Goal: Transaction & Acquisition: Purchase product/service

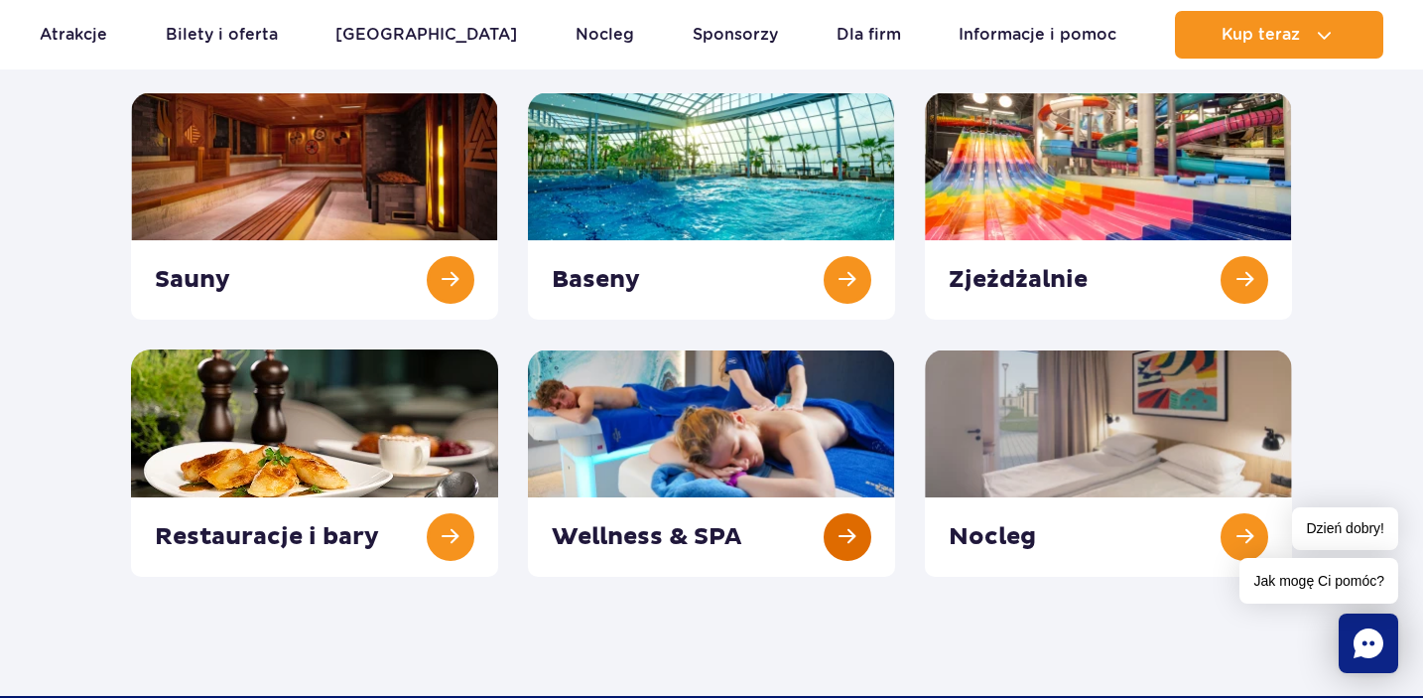
scroll to position [295, 0]
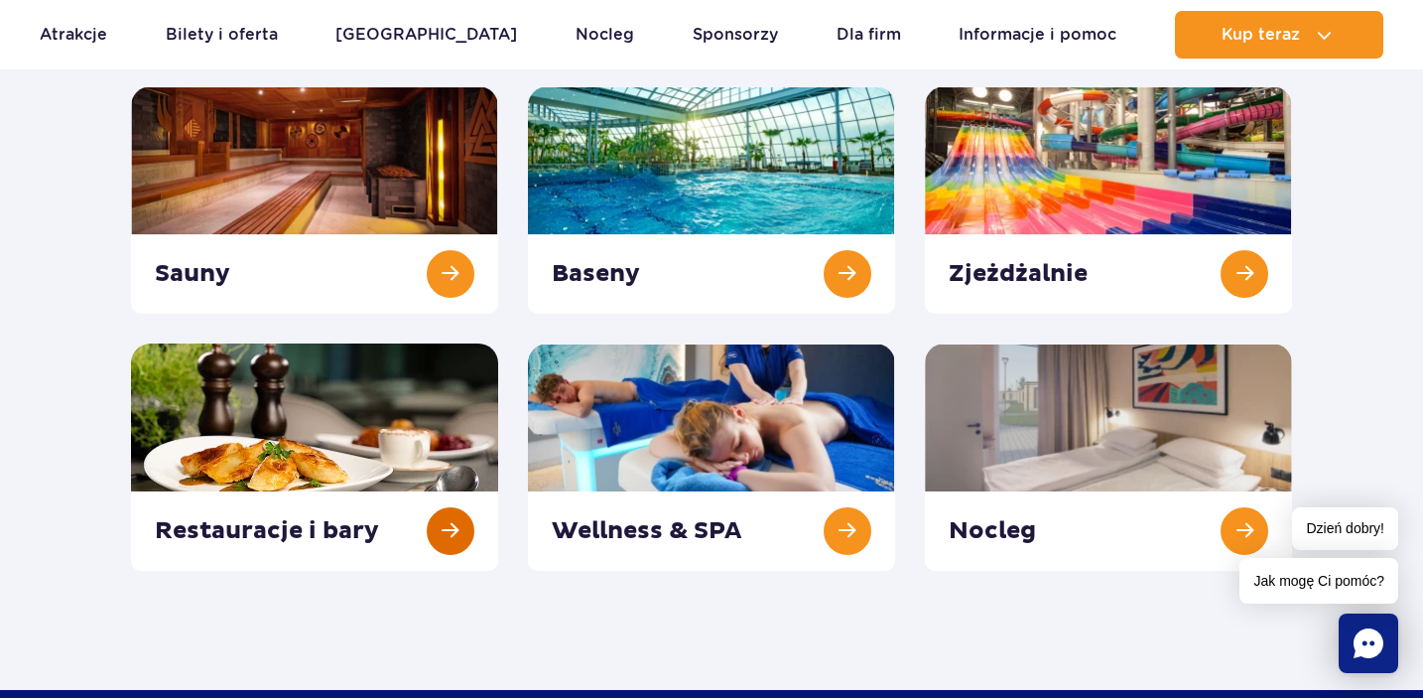
click at [370, 396] on link at bounding box center [314, 456] width 367 height 227
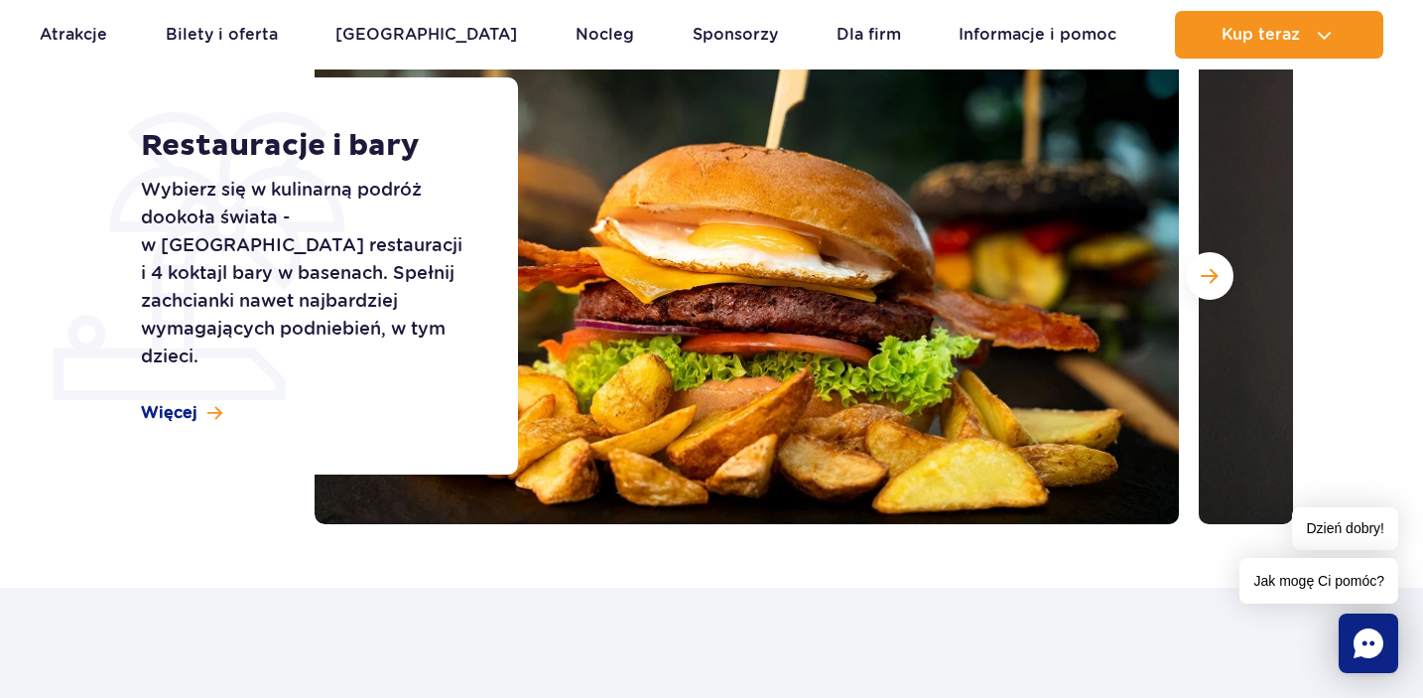
scroll to position [295, 0]
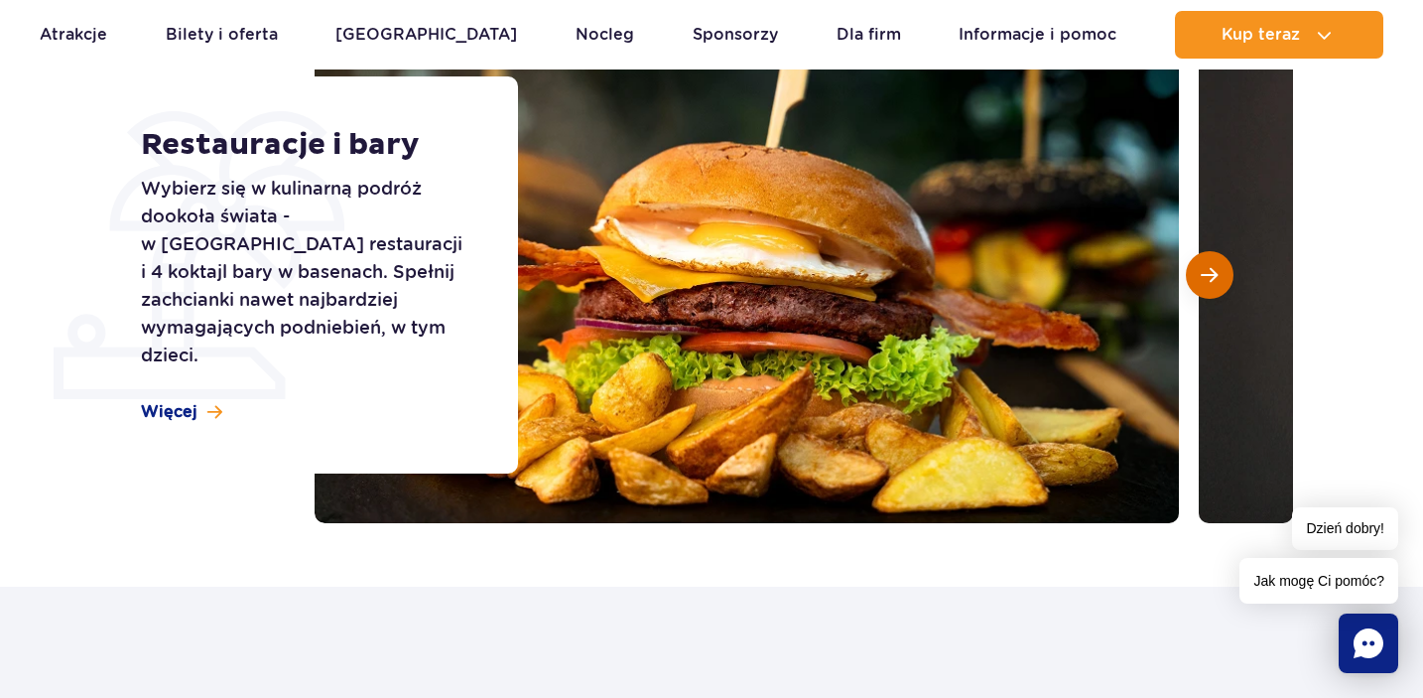
click at [1207, 265] on button "Następny slajd" at bounding box center [1210, 275] width 48 height 48
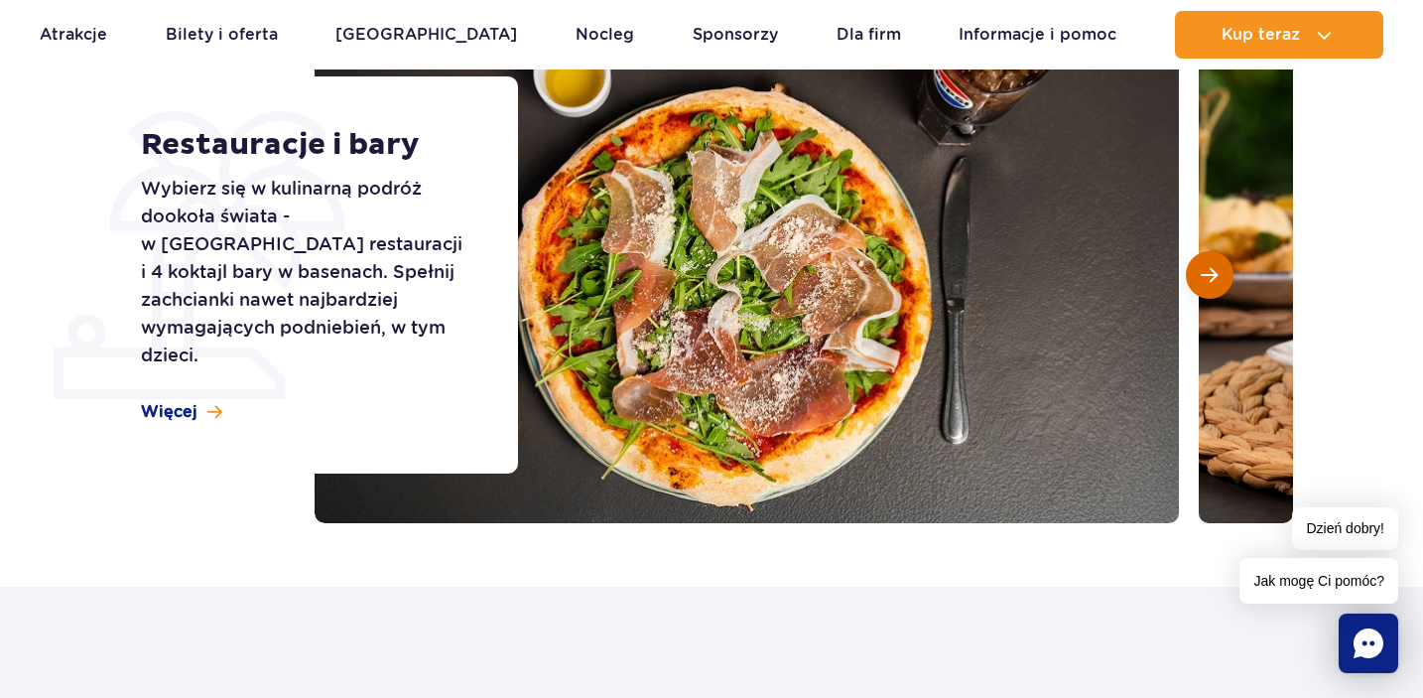
click at [1207, 266] on span "Następny slajd" at bounding box center [1209, 275] width 17 height 18
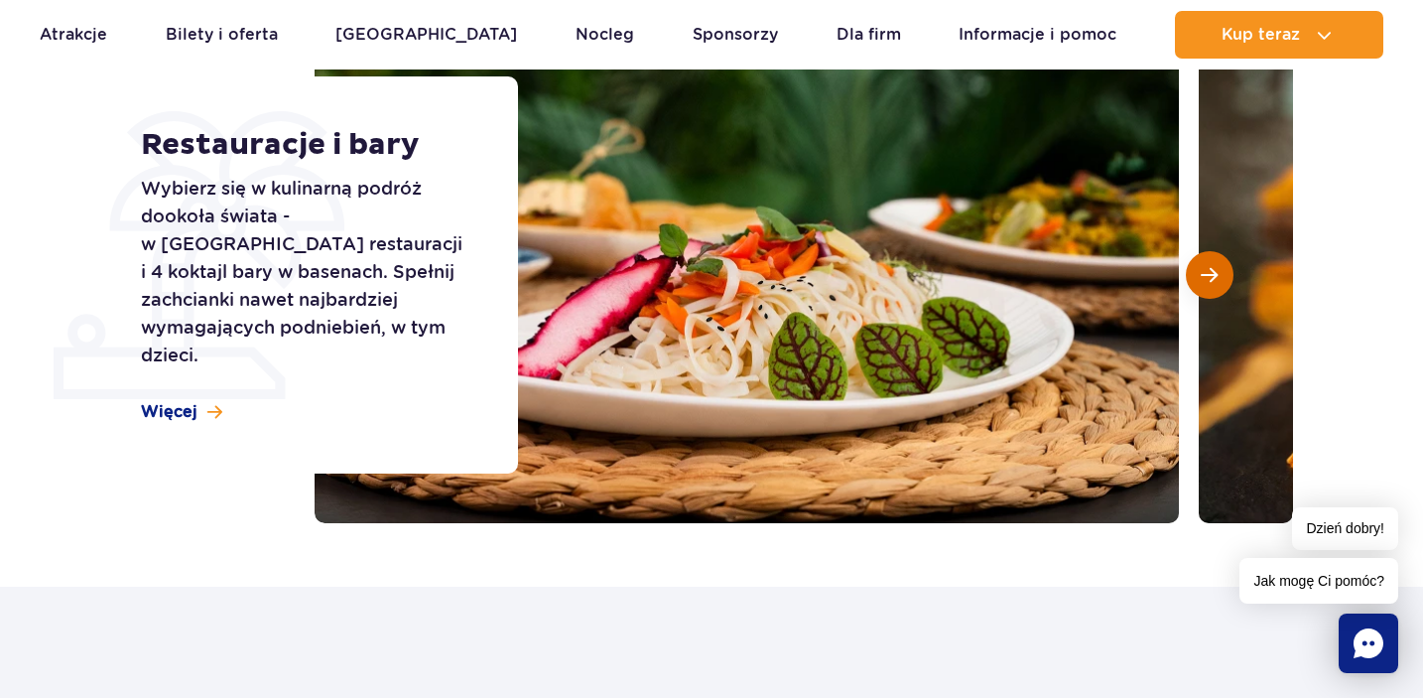
click at [1207, 266] on span "Następny slajd" at bounding box center [1209, 275] width 17 height 18
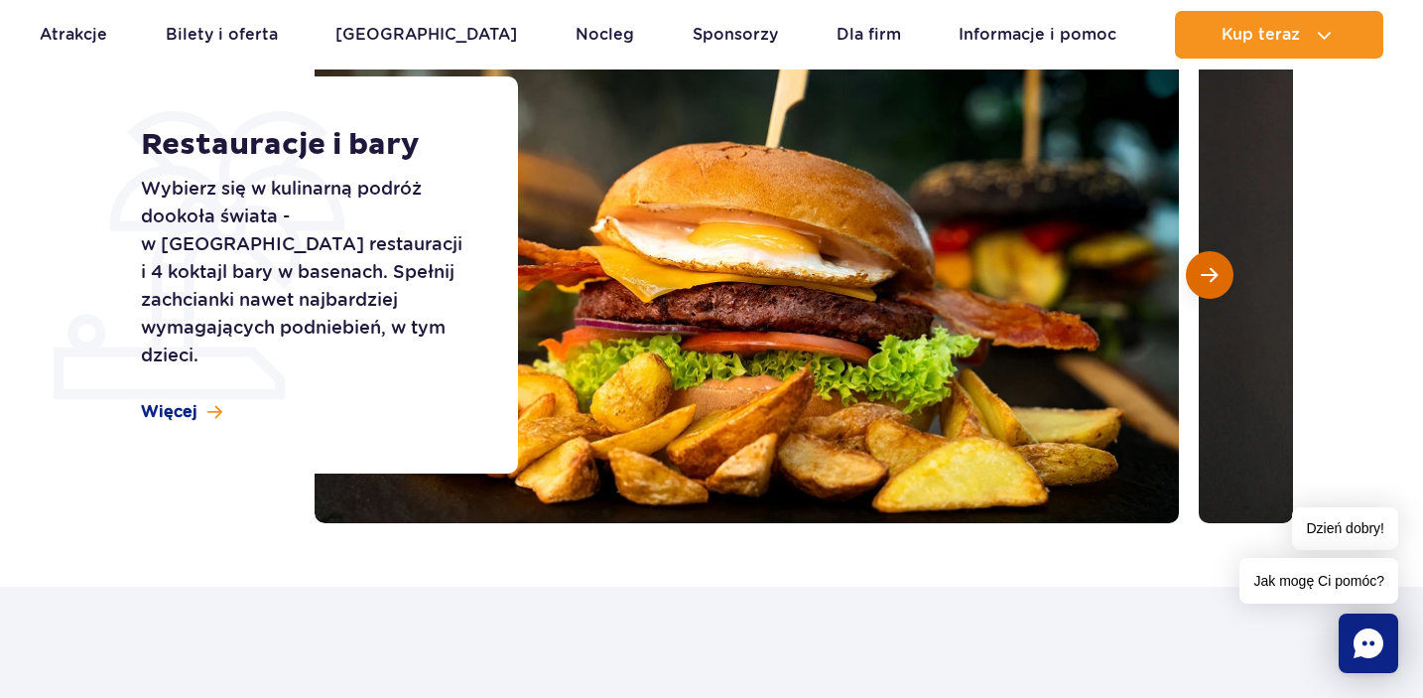
click at [1207, 266] on span "Następny slajd" at bounding box center [1209, 275] width 17 height 18
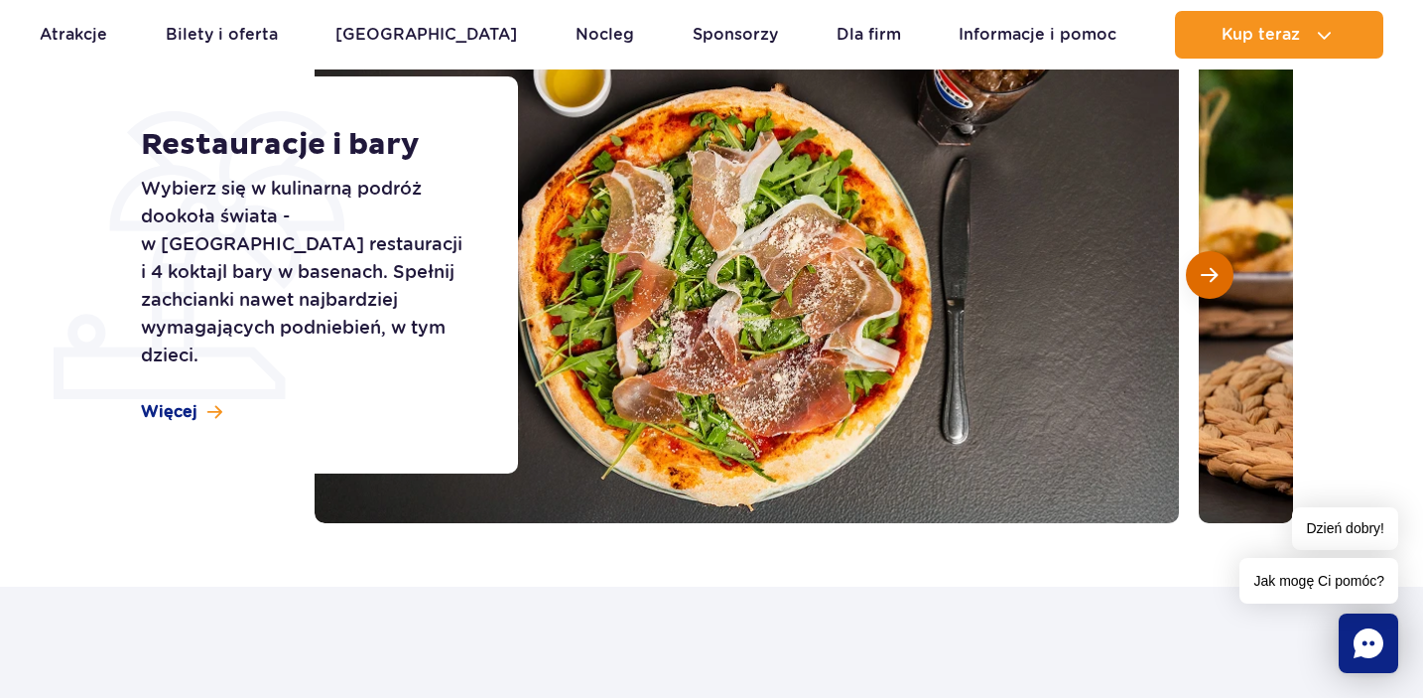
click at [1207, 266] on span "Następny slajd" at bounding box center [1209, 275] width 17 height 18
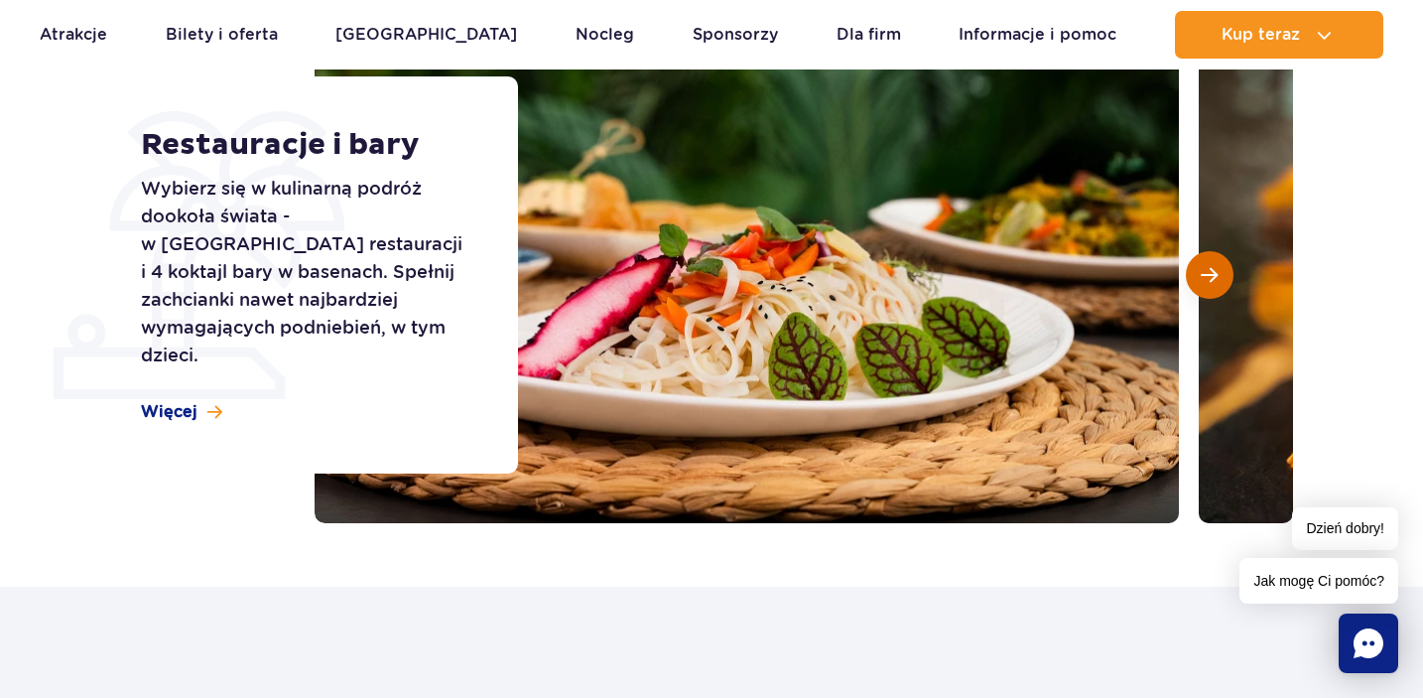
click at [1207, 266] on span "Następny slajd" at bounding box center [1209, 275] width 17 height 18
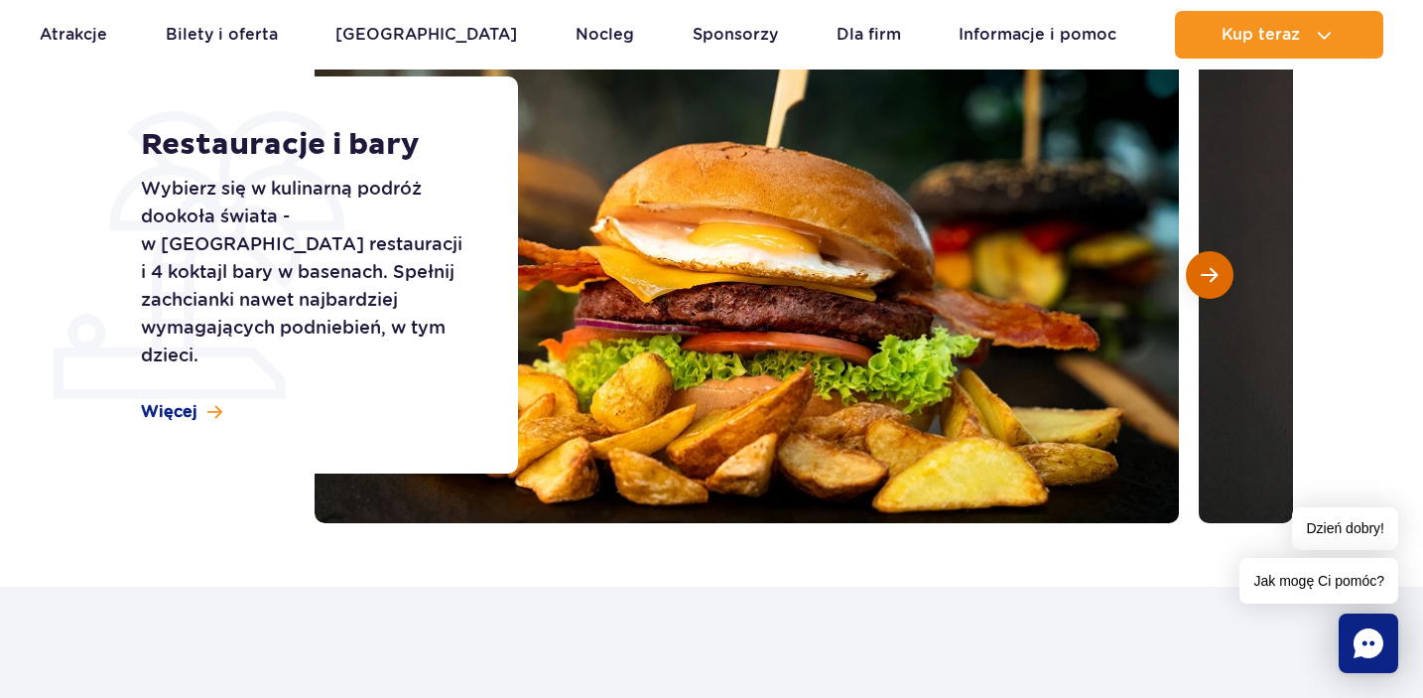
click at [1207, 266] on span "Następny slajd" at bounding box center [1209, 275] width 17 height 18
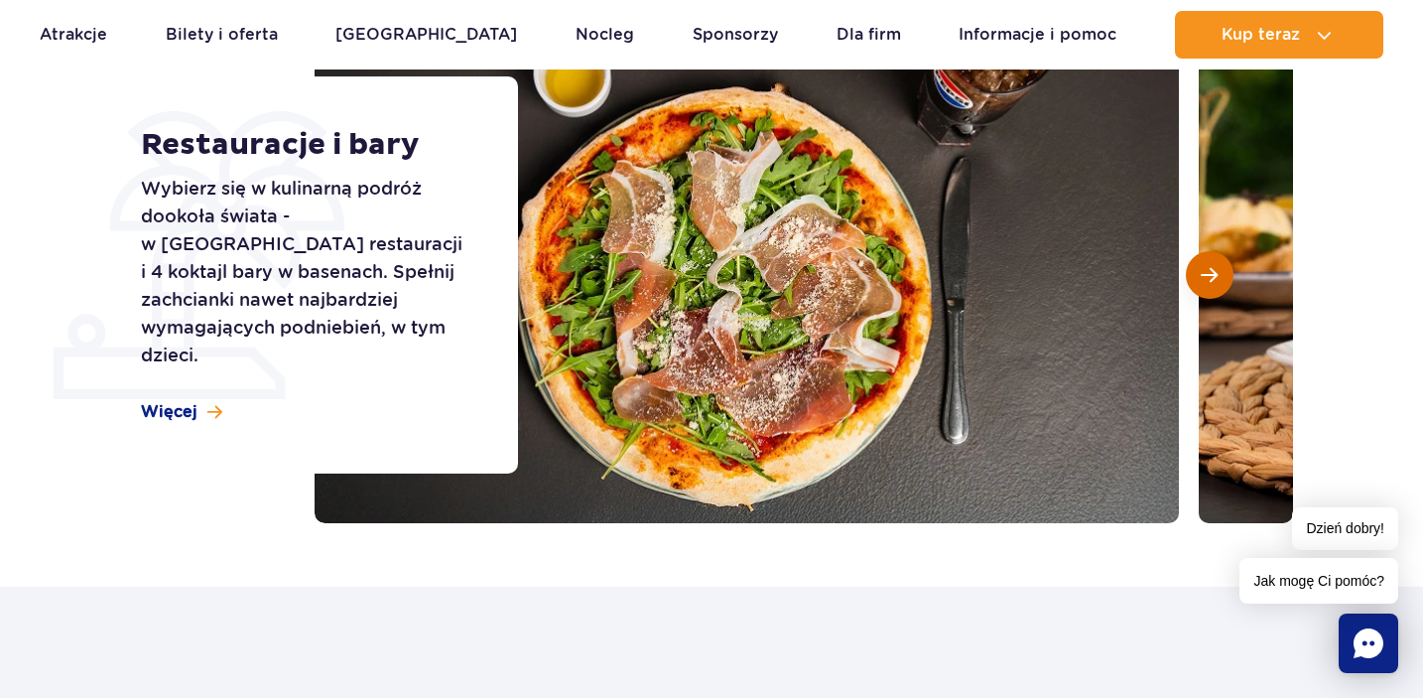
click at [1207, 266] on span "Następny slajd" at bounding box center [1209, 275] width 17 height 18
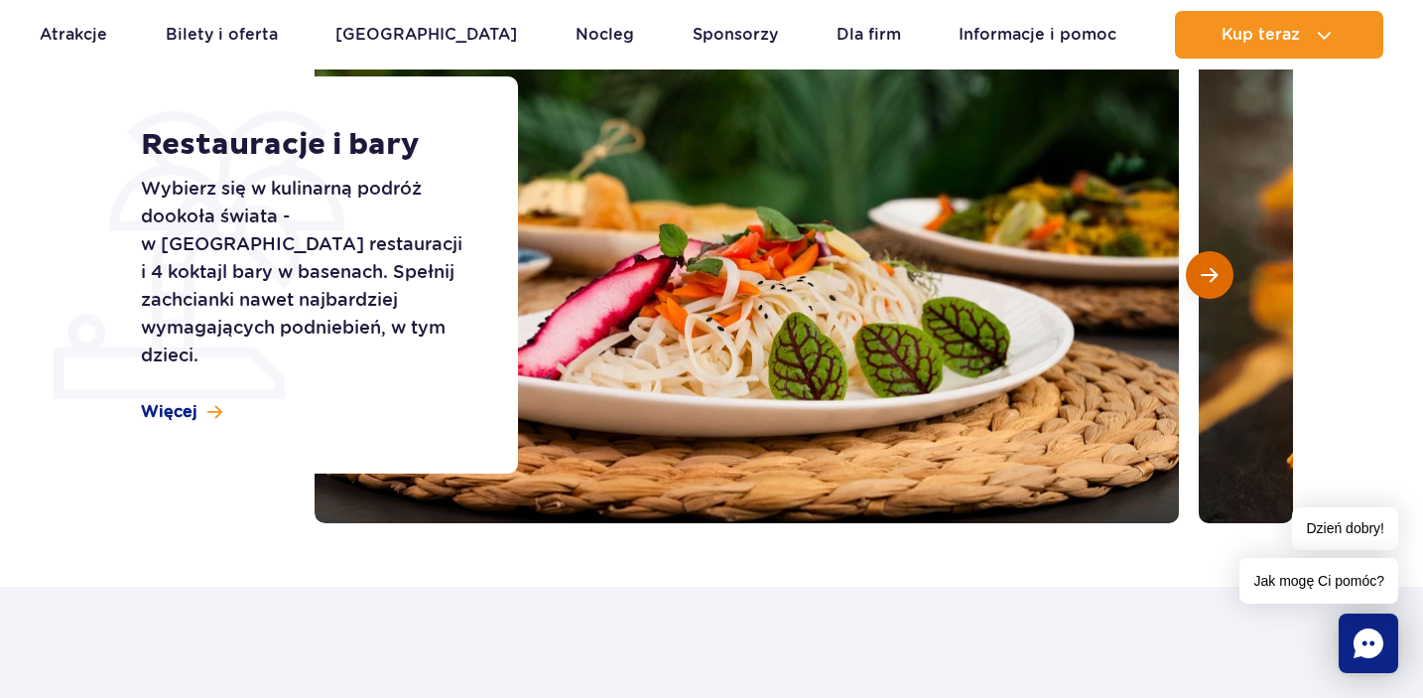
click at [1207, 266] on span "Następny slajd" at bounding box center [1209, 275] width 17 height 18
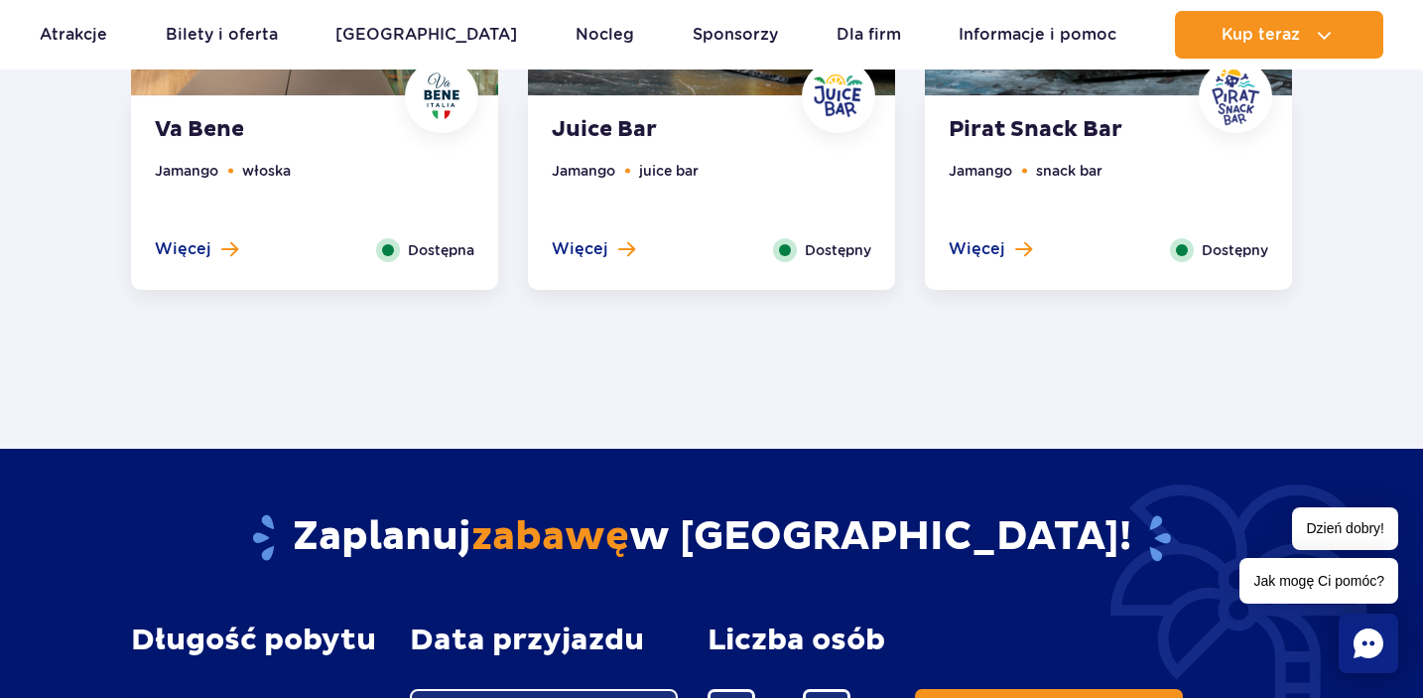
scroll to position [2077, 0]
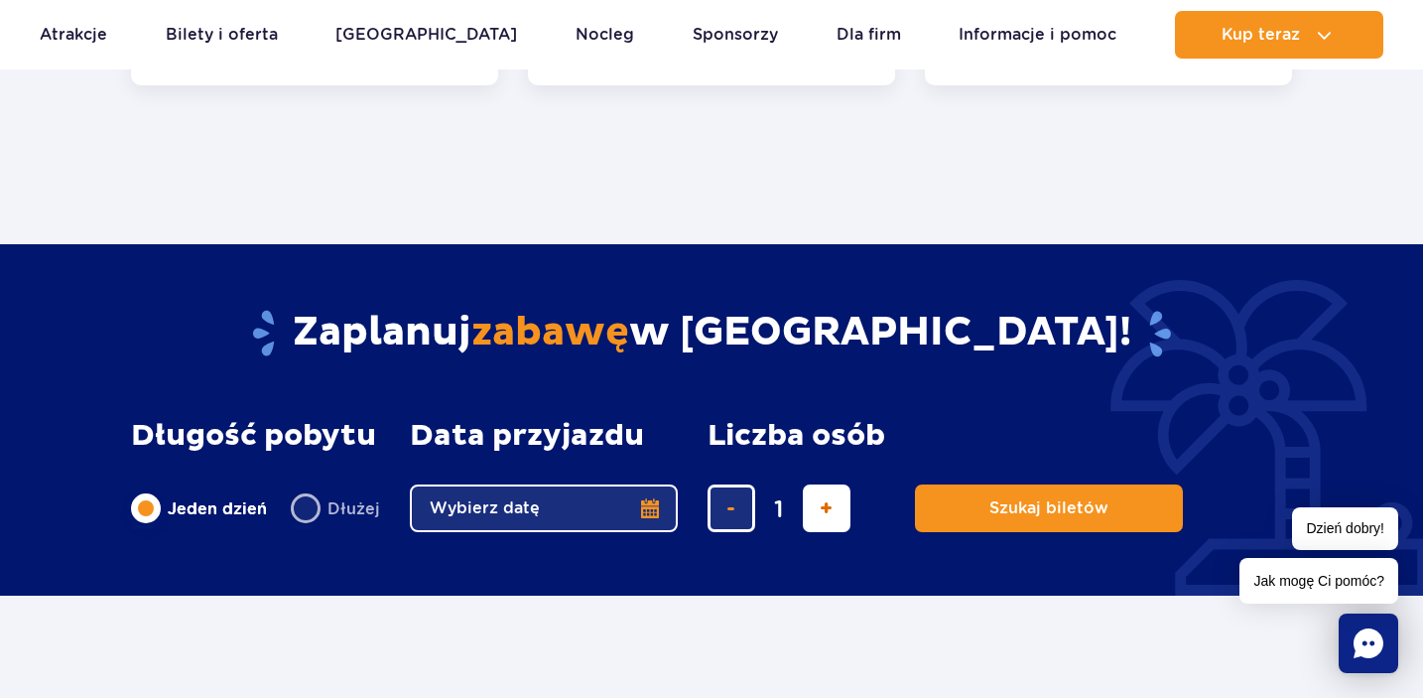
click at [825, 508] on span "dodaj bilet" at bounding box center [826, 508] width 13 height 0
click at [729, 508] on span "usuń bilet" at bounding box center [730, 508] width 9 height 0
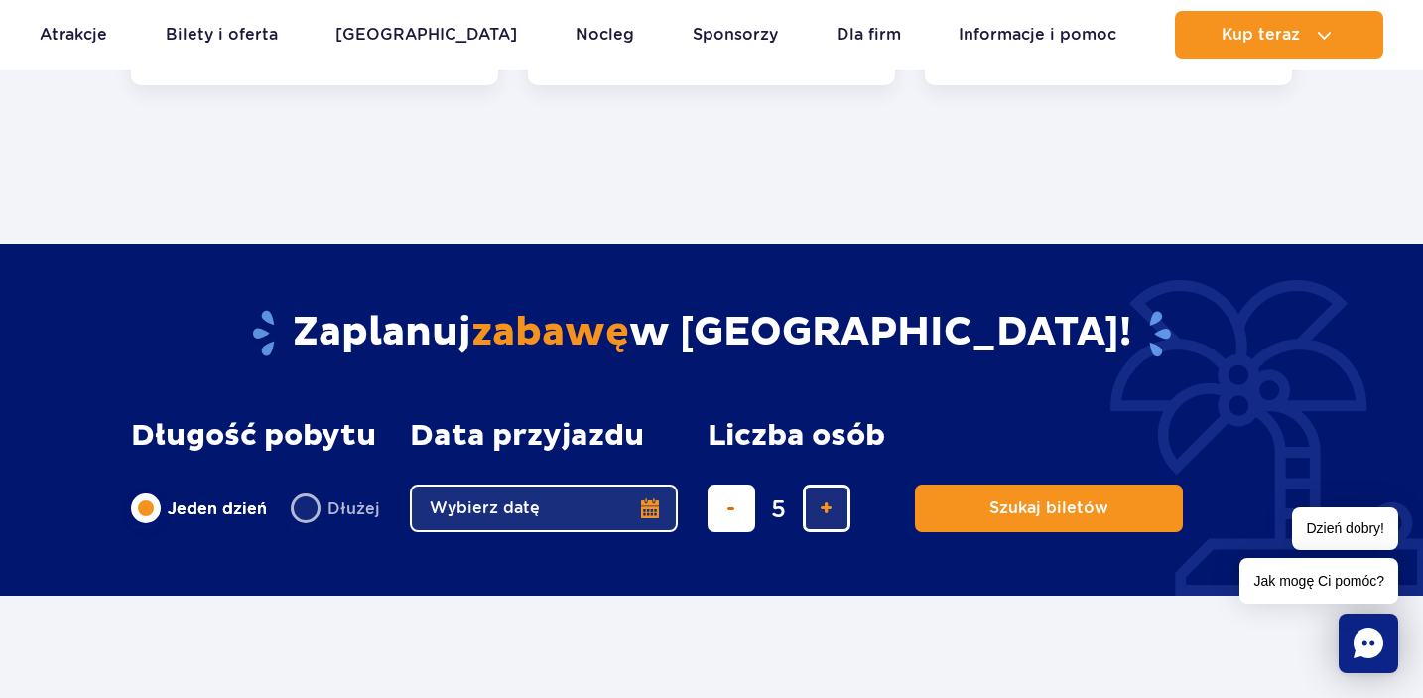
type input "4"
click at [648, 508] on button "Wybierz datę" at bounding box center [544, 508] width 268 height 48
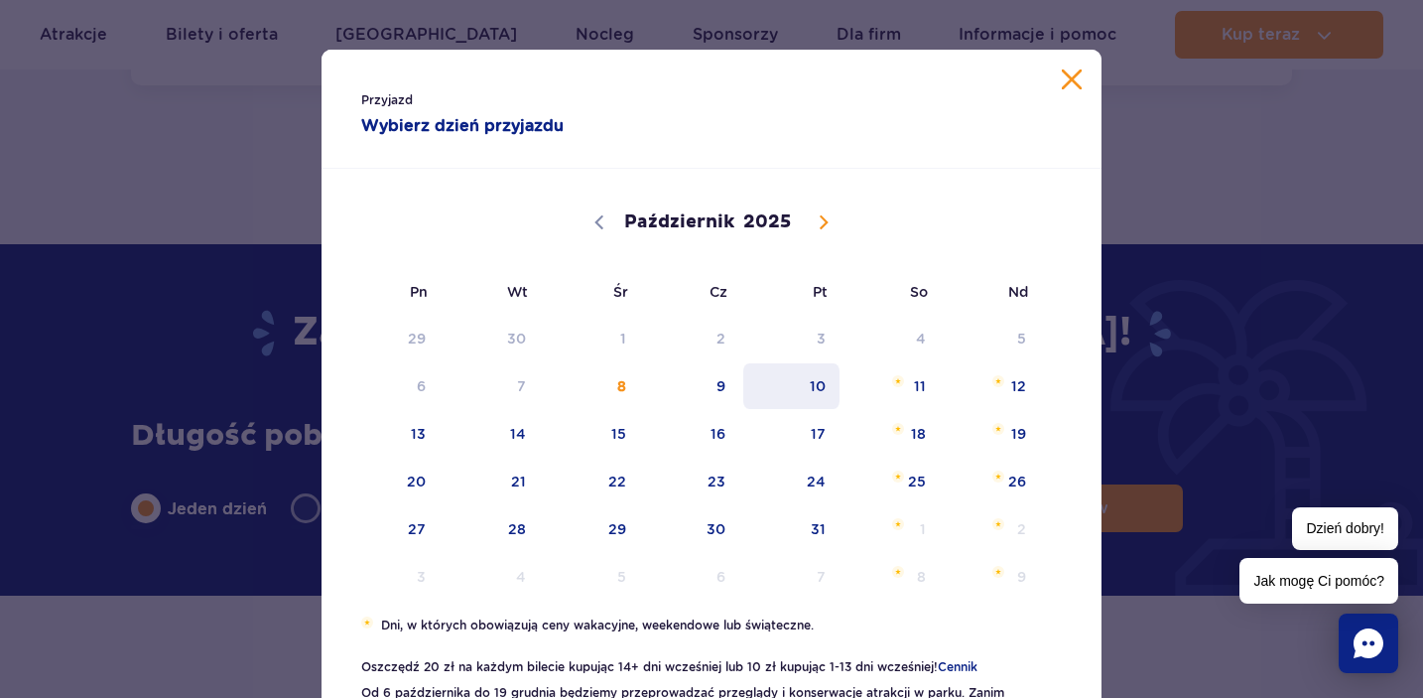
click at [817, 391] on span "10" at bounding box center [791, 386] width 100 height 46
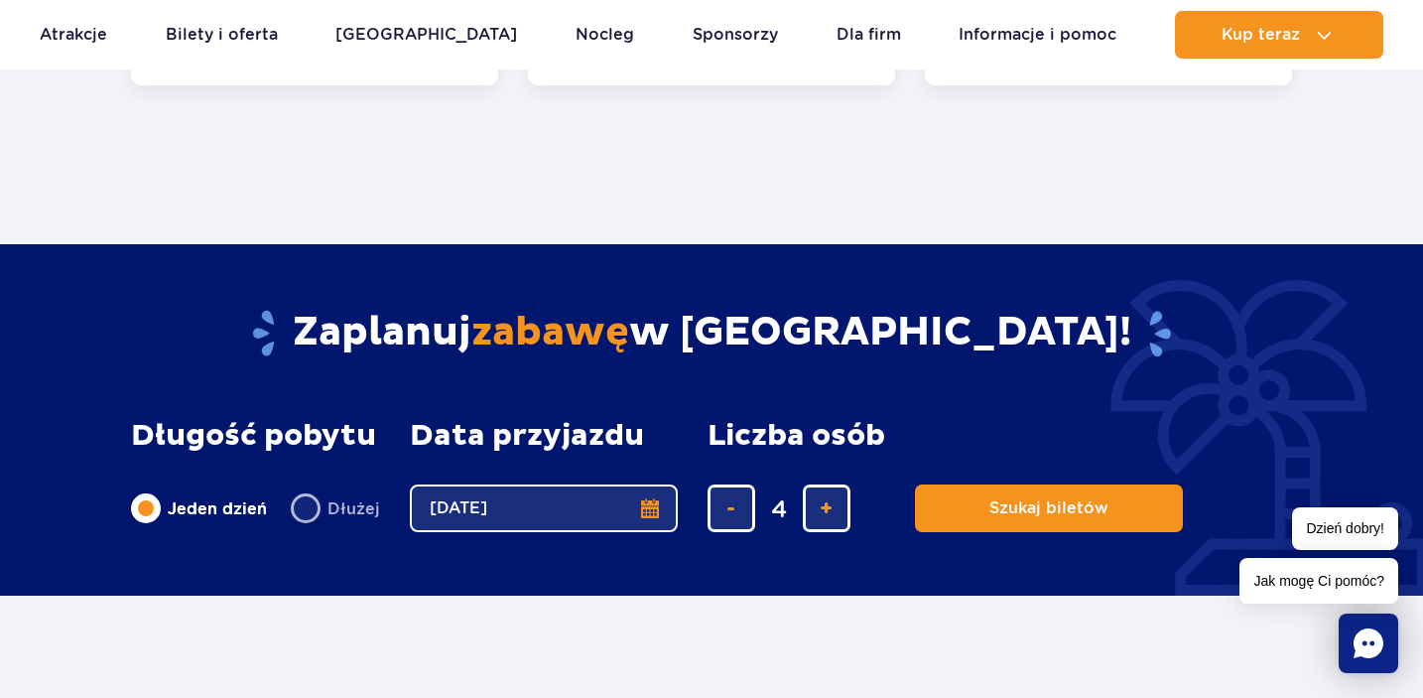
click at [300, 509] on label "Dłużej" at bounding box center [335, 508] width 89 height 42
click at [300, 525] on input "Dłużej" at bounding box center [302, 527] width 22 height 4
radio input "false"
radio input "true"
click at [651, 514] on button "Wybierz datę" at bounding box center [544, 508] width 268 height 48
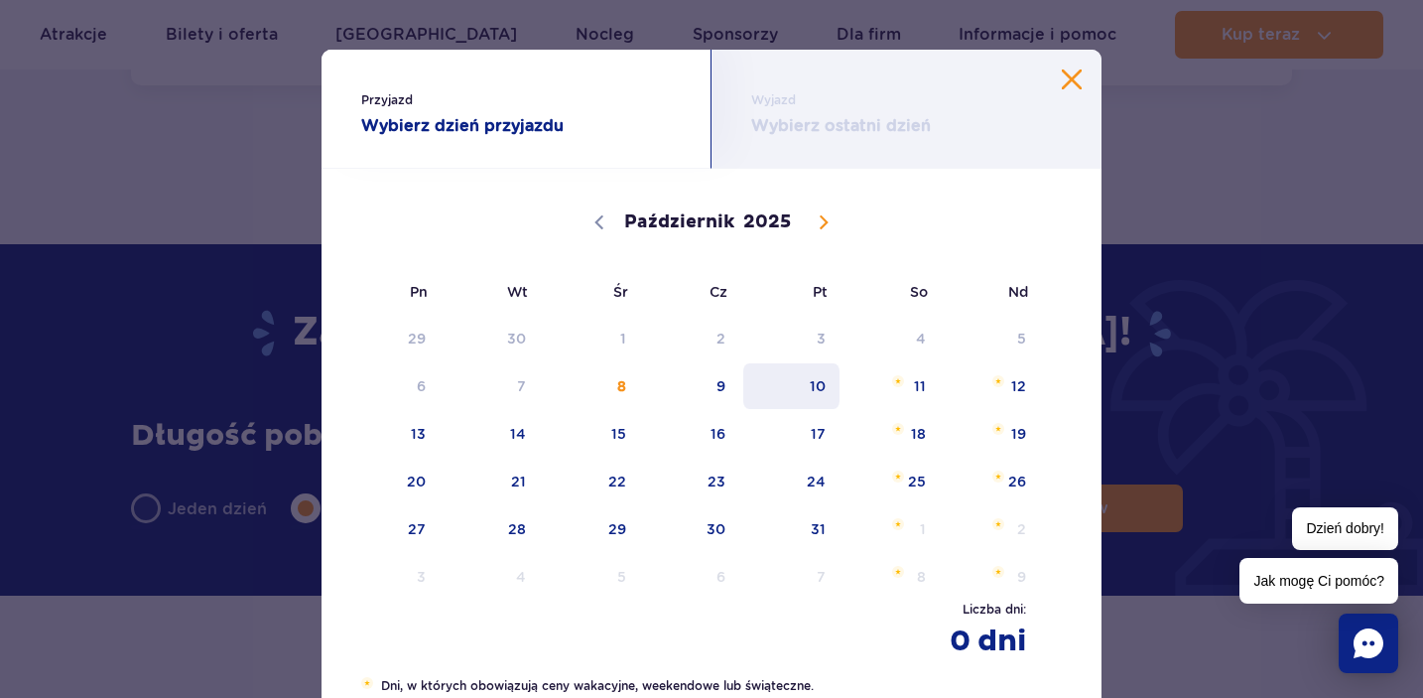
click at [827, 392] on span "10" at bounding box center [791, 386] width 100 height 46
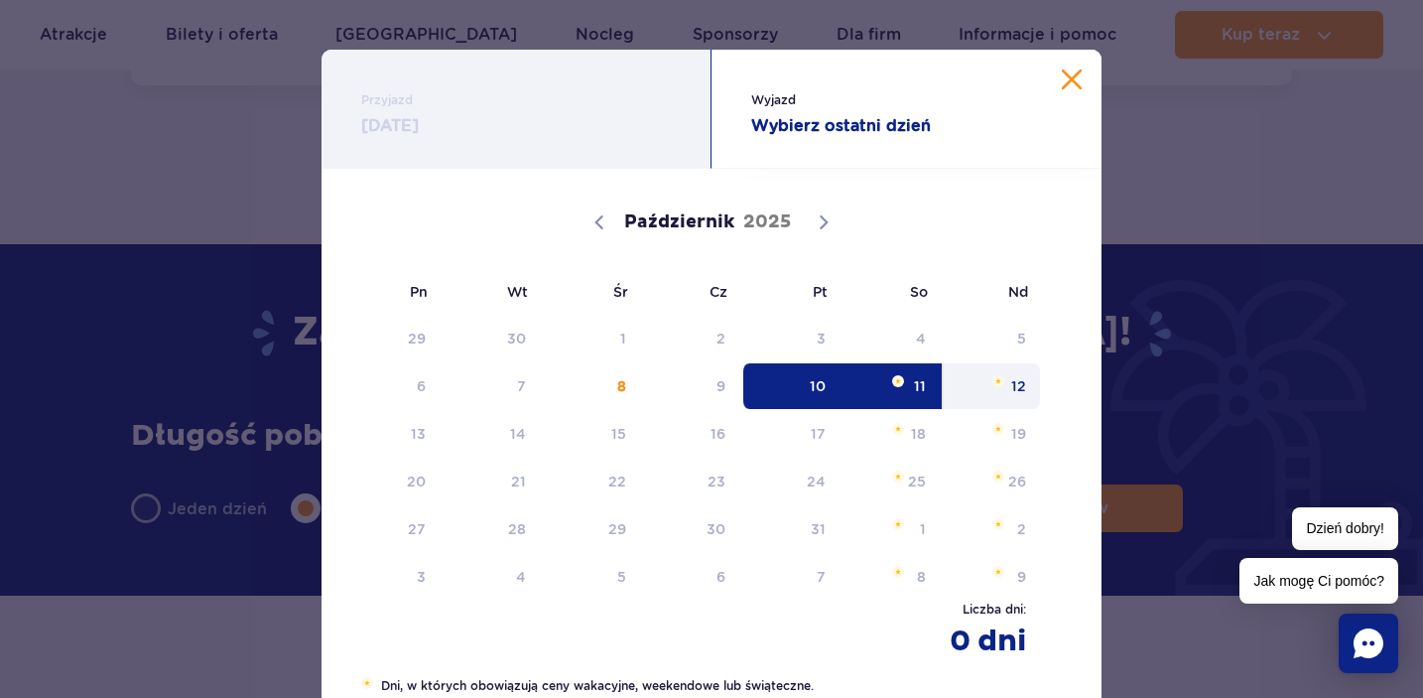
click at [1017, 388] on span "12" at bounding box center [992, 386] width 100 height 46
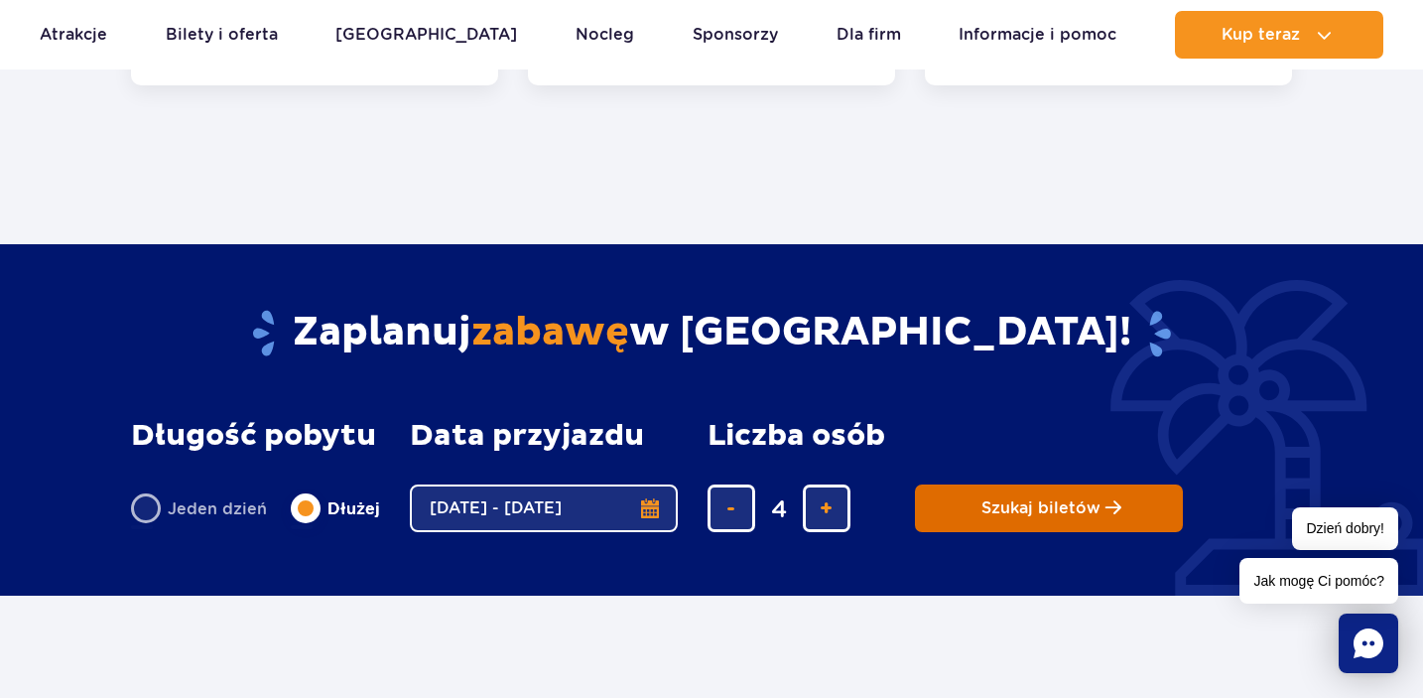
click at [1024, 512] on span "Szukaj biletów" at bounding box center [1040, 508] width 119 height 18
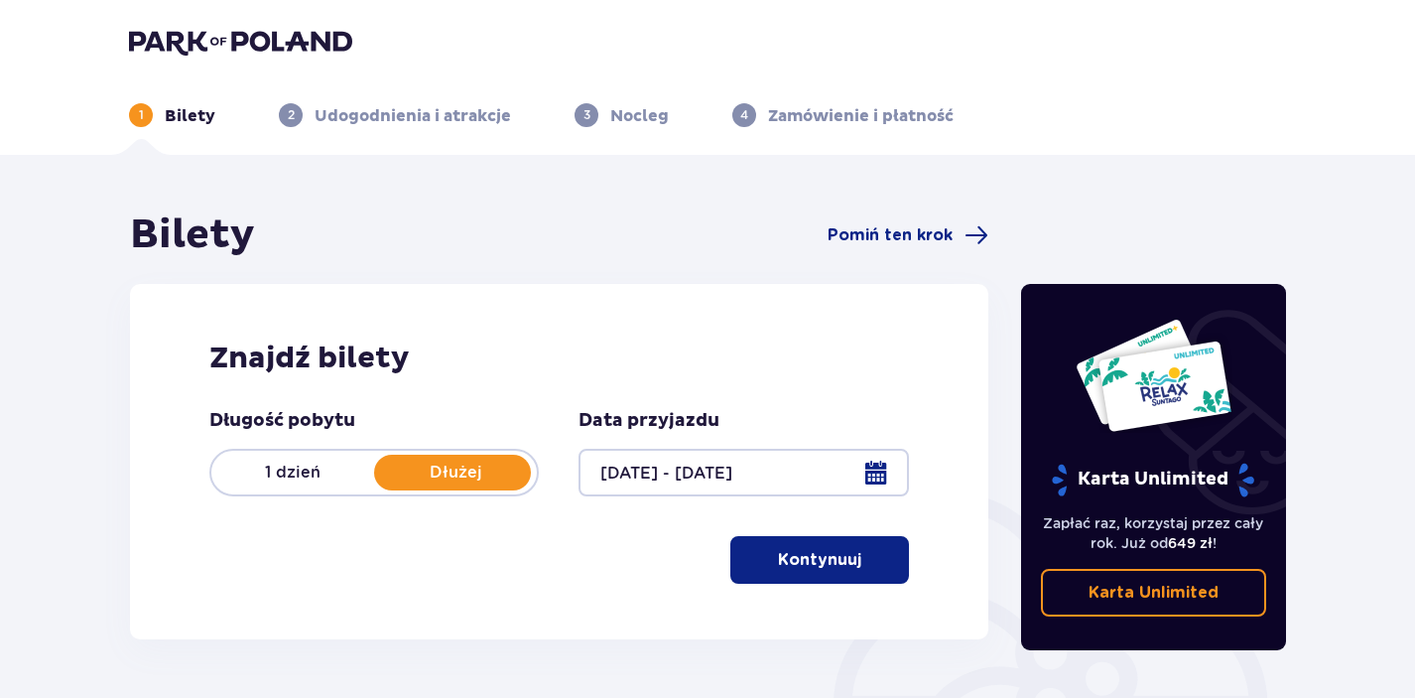
click at [832, 566] on p "Kontynuuj" at bounding box center [819, 560] width 83 height 22
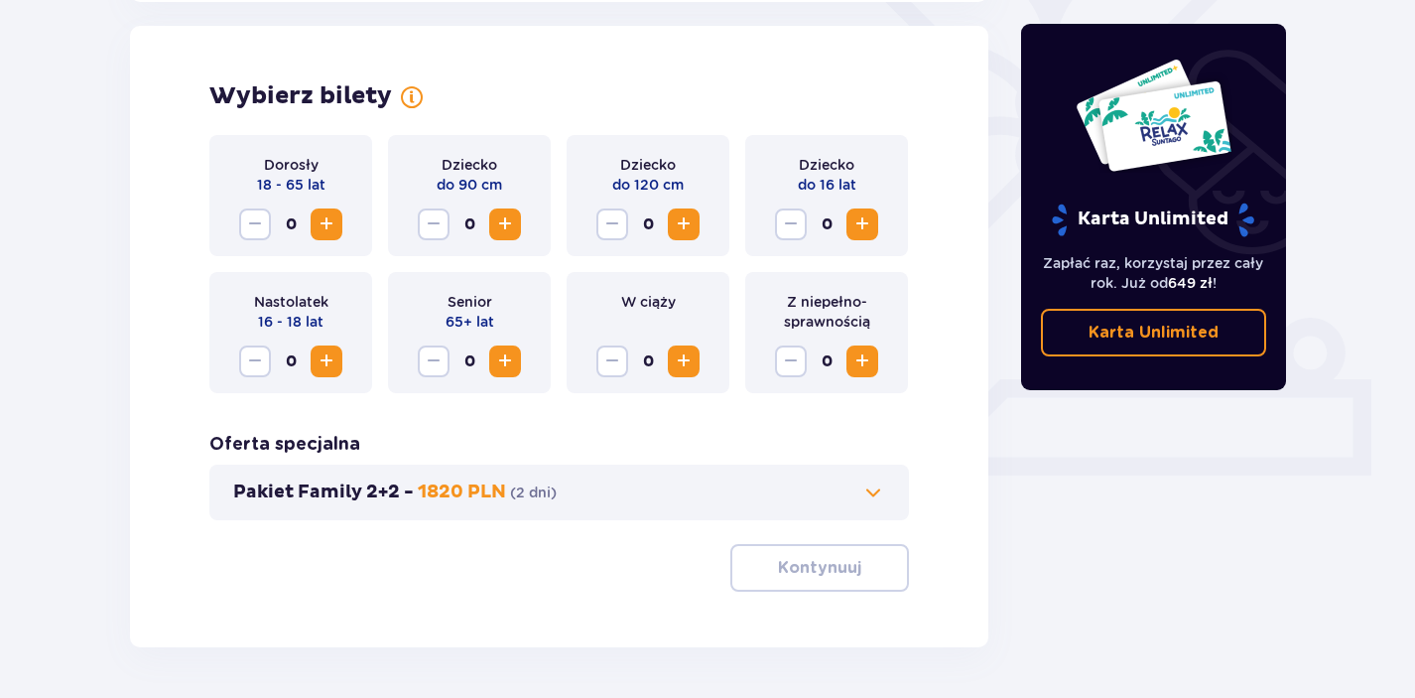
scroll to position [552, 0]
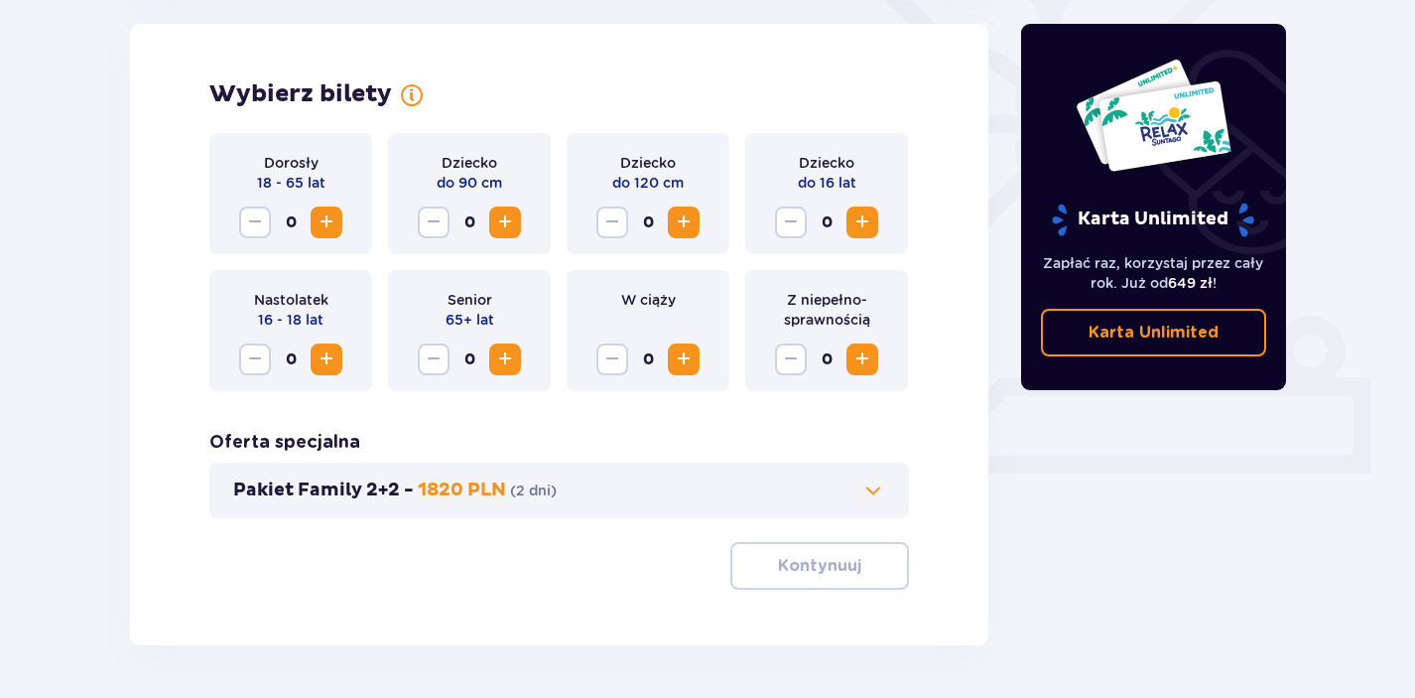
click at [868, 221] on span "Zwiększ" at bounding box center [862, 222] width 24 height 24
click at [325, 224] on span "Zwiększ" at bounding box center [327, 222] width 24 height 24
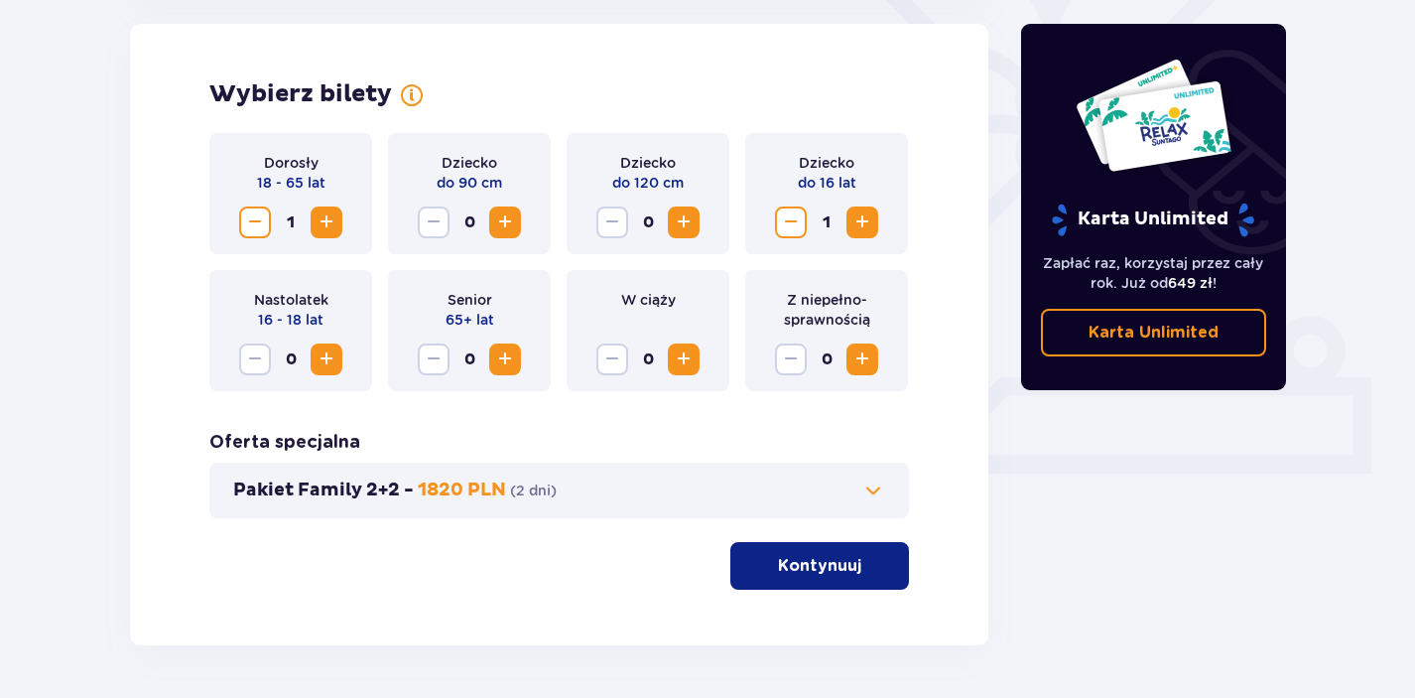
click at [325, 224] on span "Zwiększ" at bounding box center [327, 222] width 24 height 24
click at [686, 221] on span "Zwiększ" at bounding box center [684, 222] width 24 height 24
click at [808, 559] on p "Kontynuuj" at bounding box center [819, 566] width 83 height 22
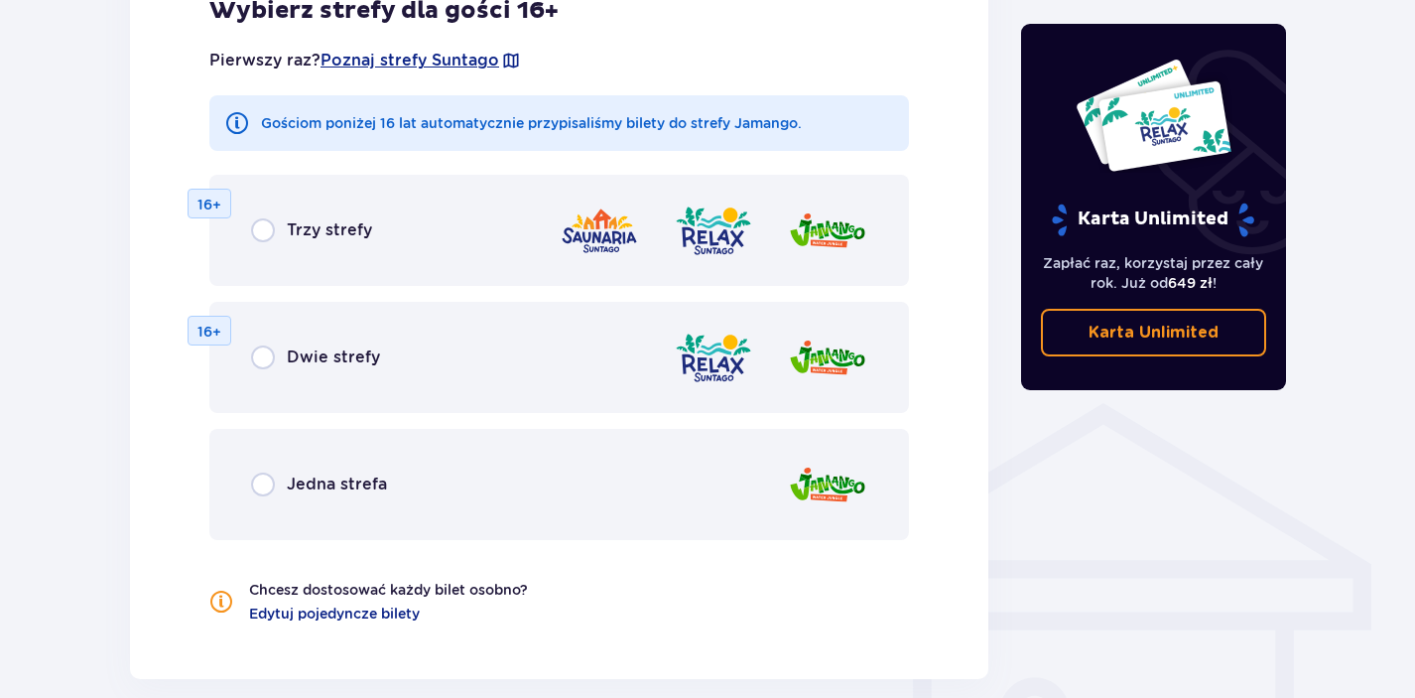
scroll to position [1210, 0]
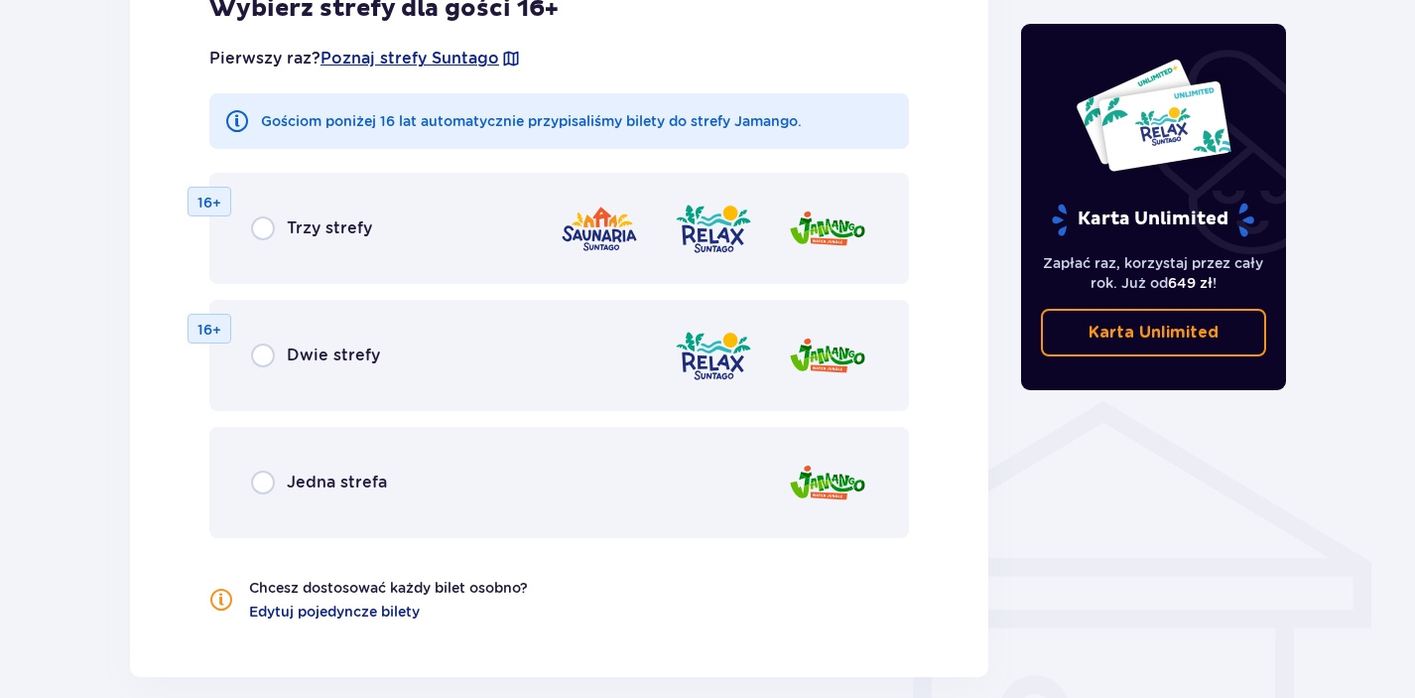
click at [264, 483] on input "radio" at bounding box center [263, 482] width 24 height 24
radio input "true"
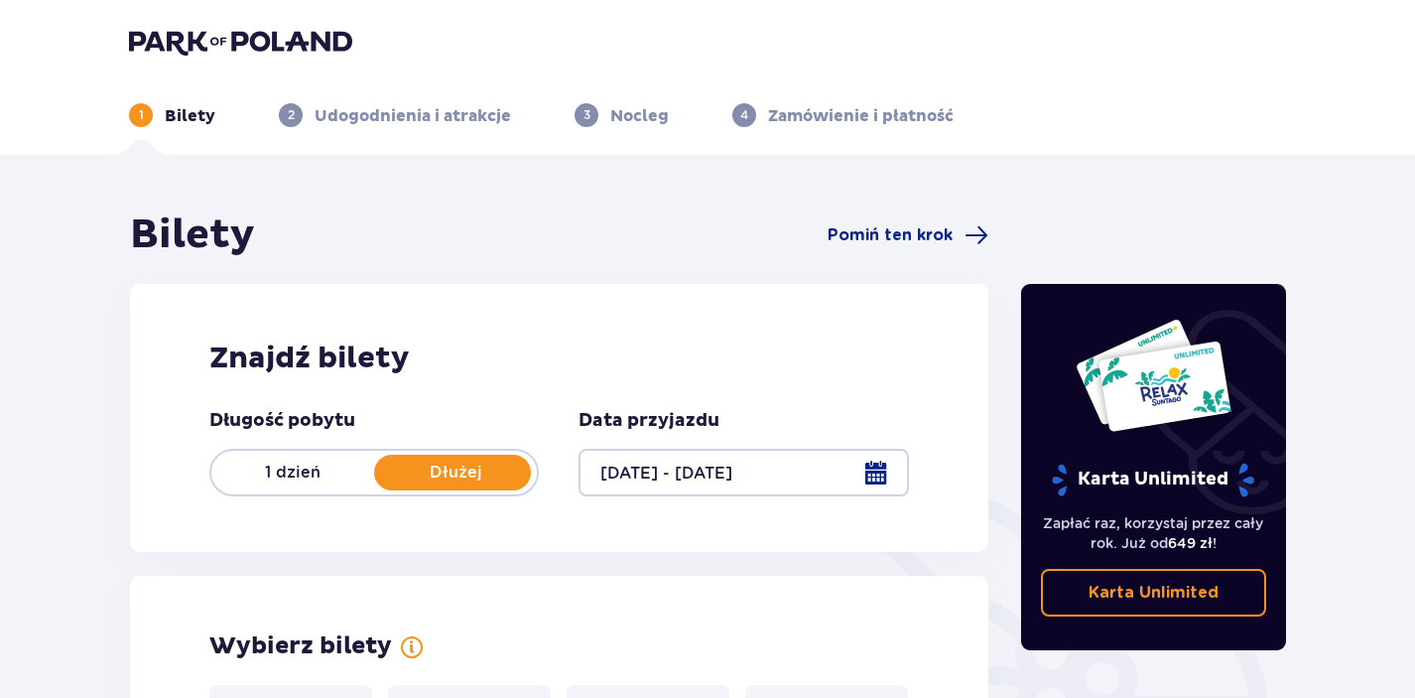
scroll to position [0, 0]
